Goal: Check status

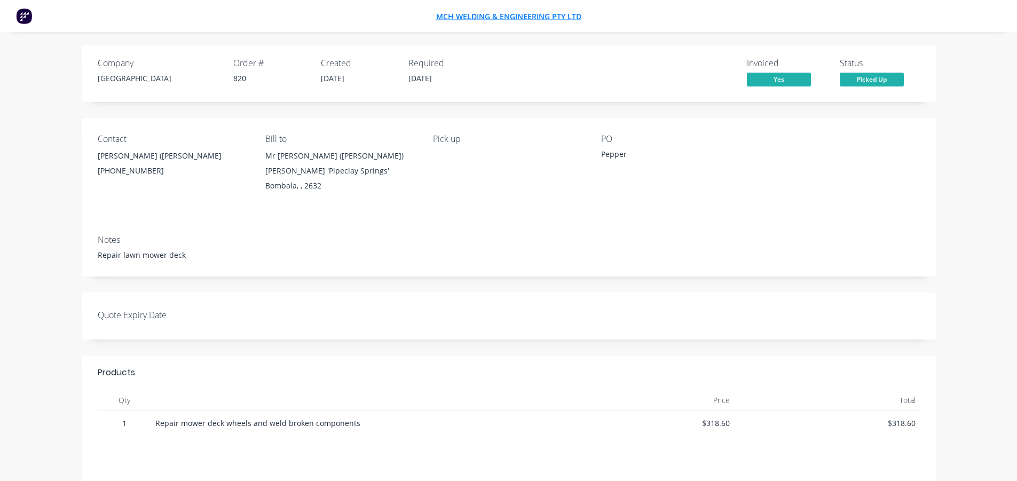
click at [469, 17] on span "MCH Welding & Engineering Pty Ltd" at bounding box center [508, 16] width 145 height 10
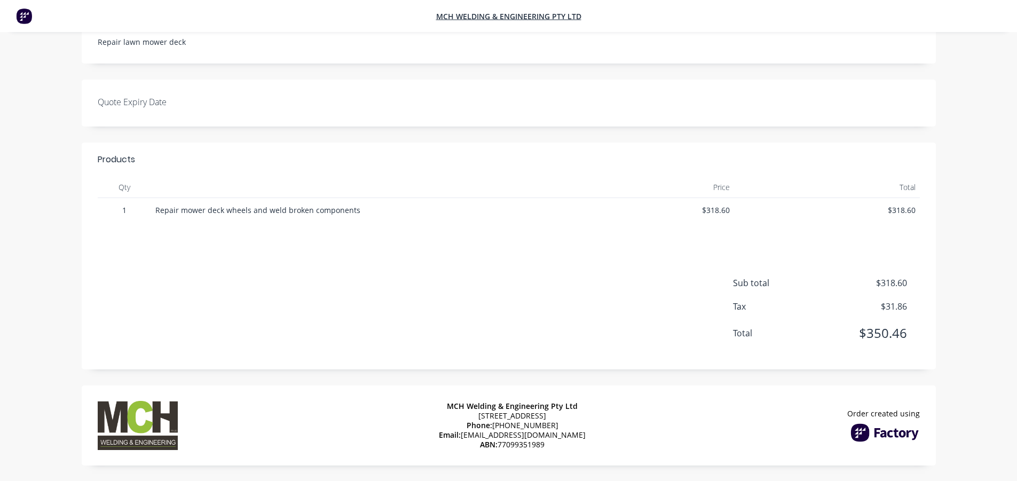
scroll to position [216, 0]
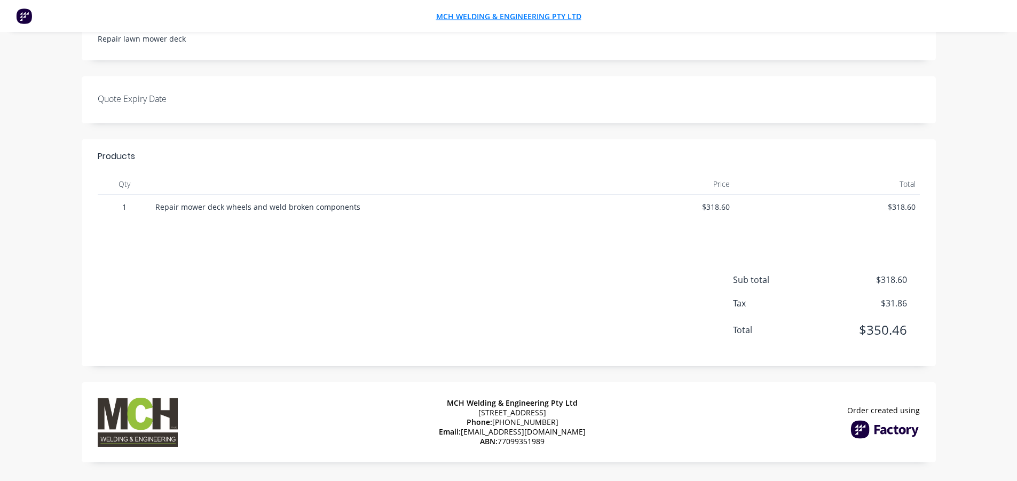
click at [495, 15] on span "MCH Welding & Engineering Pty Ltd" at bounding box center [508, 16] width 145 height 10
